Goal: Information Seeking & Learning: Learn about a topic

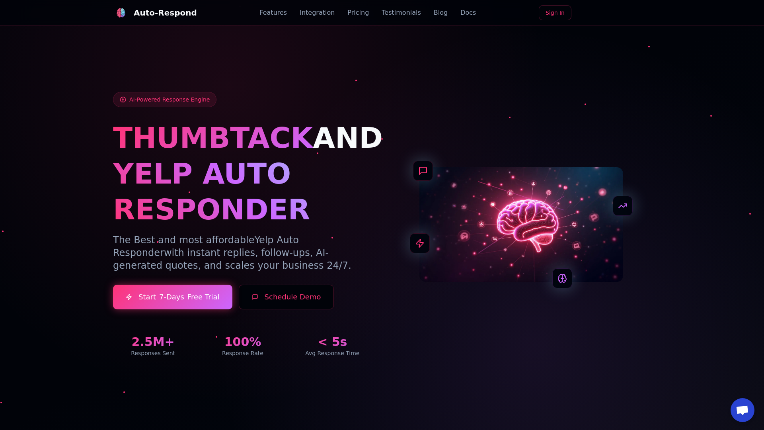
click at [434, 13] on link "Blog" at bounding box center [441, 13] width 14 height 10
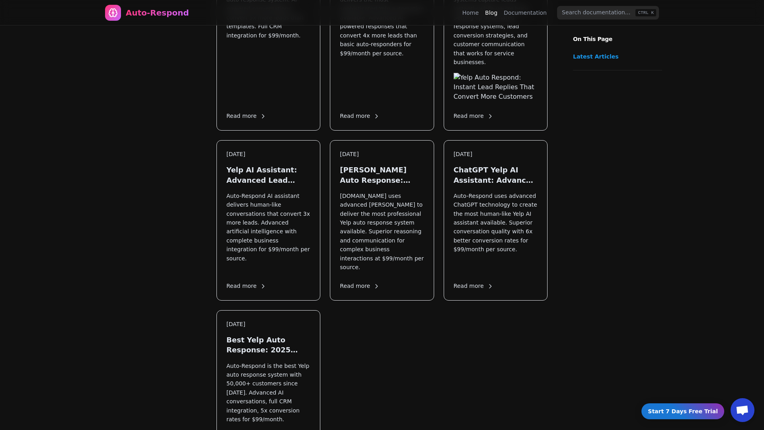
scroll to position [1105, 0]
